Goal: Information Seeking & Learning: Learn about a topic

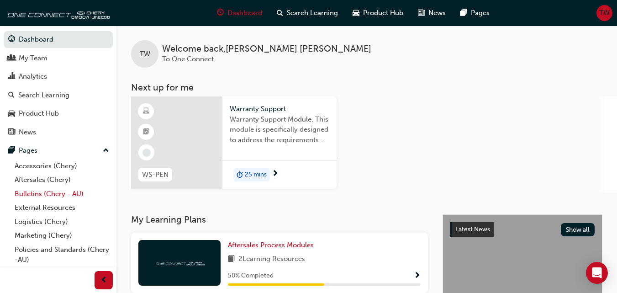
click at [48, 193] on link "Bulletins (Chery - AU)" at bounding box center [62, 194] width 102 height 14
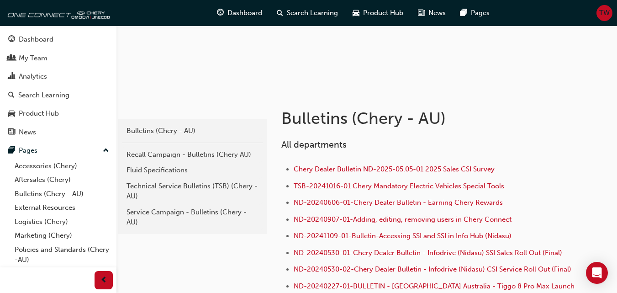
scroll to position [137, 0]
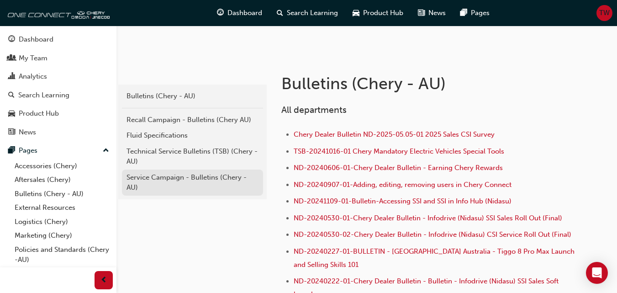
click at [185, 177] on div "Service Campaign - Bulletins (Chery - AU)" at bounding box center [192, 182] width 132 height 21
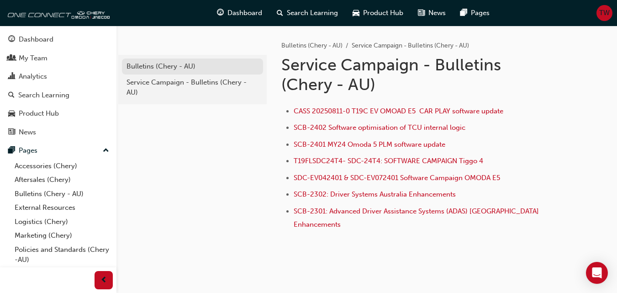
click at [171, 62] on div "Bulletins (Chery - AU)" at bounding box center [192, 66] width 132 height 10
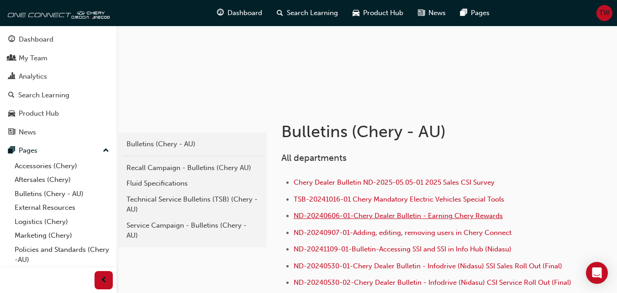
scroll to position [91, 0]
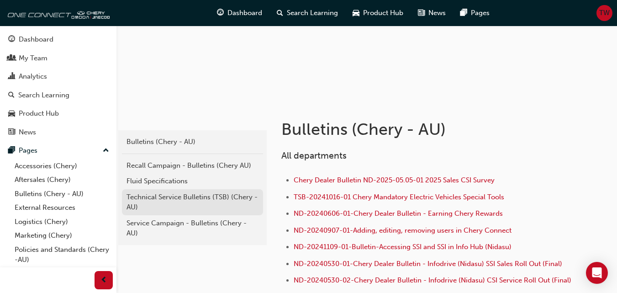
click at [180, 203] on div "Technical Service Bulletins (TSB) (Chery - AU)" at bounding box center [192, 202] width 132 height 21
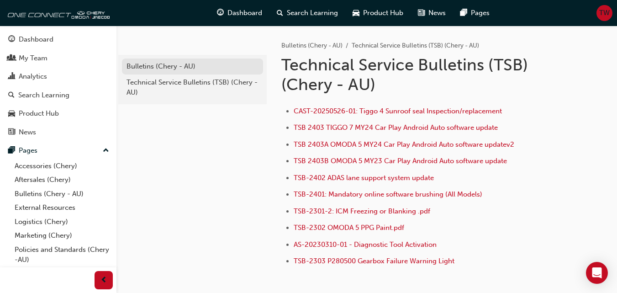
click at [167, 70] on div "Bulletins (Chery - AU)" at bounding box center [192, 66] width 132 height 10
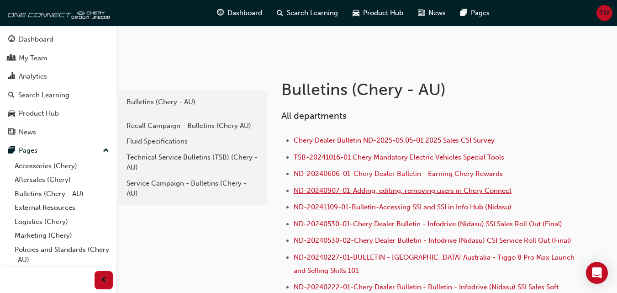
scroll to position [137, 0]
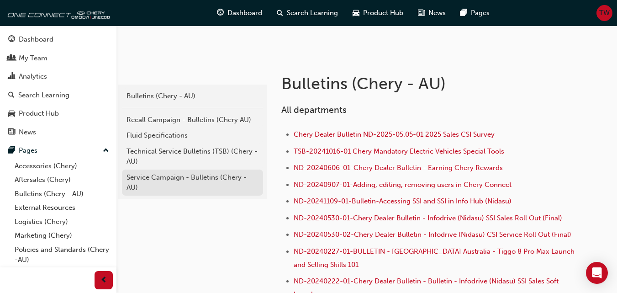
click at [238, 182] on div "Service Campaign - Bulletins (Chery - AU)" at bounding box center [192, 182] width 132 height 21
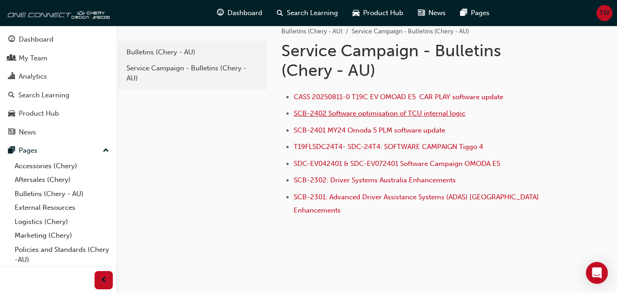
click at [376, 112] on span "SCB-2402 Software optimisation of TCU internal logic" at bounding box center [379, 113] width 172 height 8
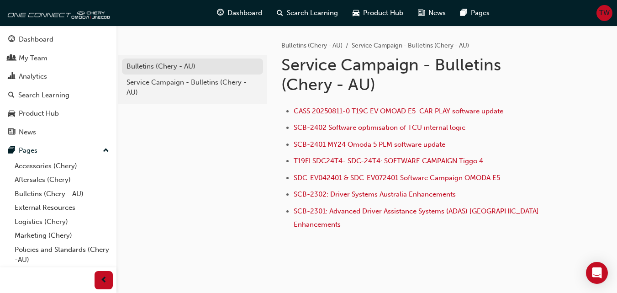
click at [204, 67] on div "Bulletins (Chery - AU)" at bounding box center [192, 66] width 132 height 10
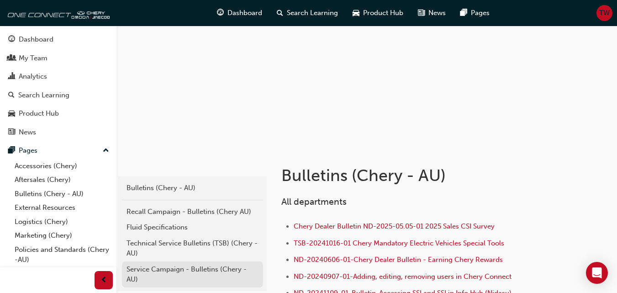
scroll to position [137, 0]
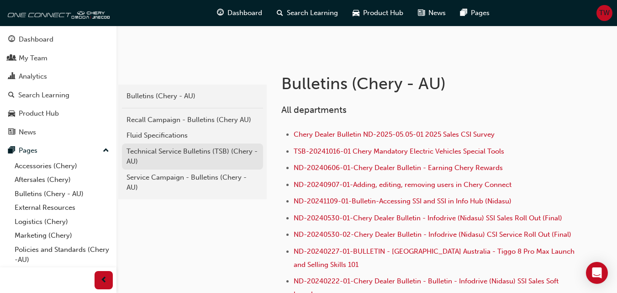
click at [194, 157] on div "Technical Service Bulletins (TSB) (Chery - AU)" at bounding box center [192, 156] width 132 height 21
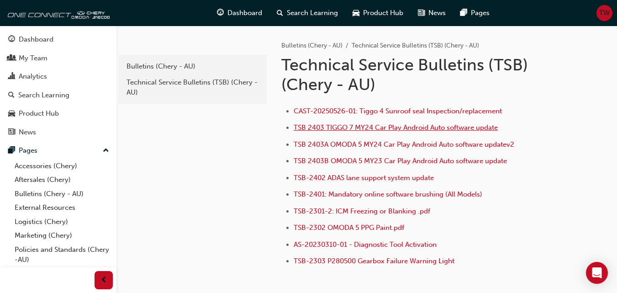
click at [385, 129] on span "TSB 2403 TIGGO 7 MY24 Car Play Android Auto software update" at bounding box center [395, 127] width 204 height 8
